Goal: Navigation & Orientation: Find specific page/section

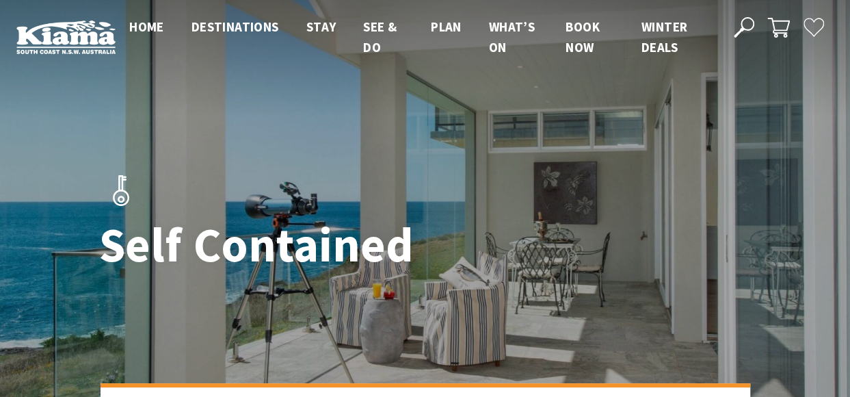
click at [36, 228] on div at bounding box center [425, 222] width 850 height 445
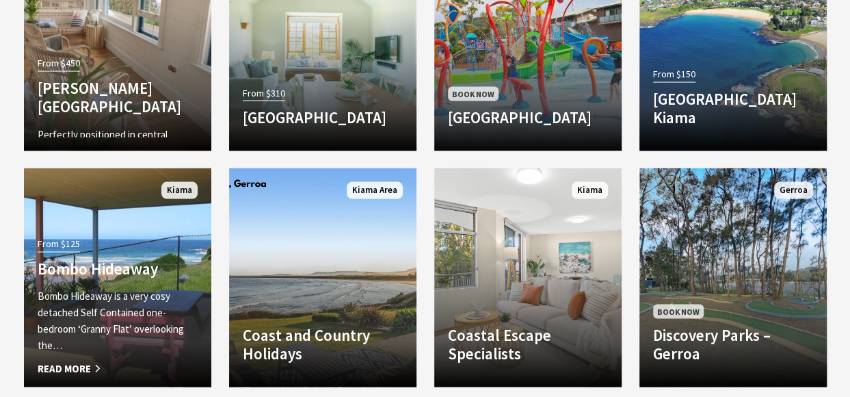
scroll to position [1357, 0]
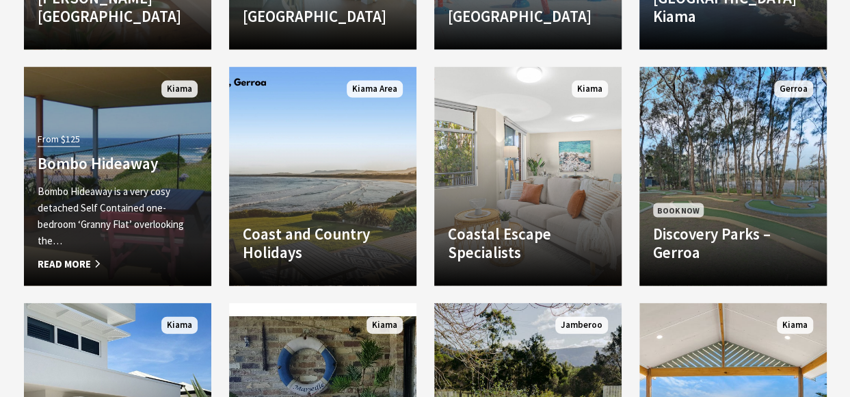
click at [70, 262] on span "Read More" at bounding box center [118, 264] width 160 height 16
